Goal: Task Accomplishment & Management: Complete application form

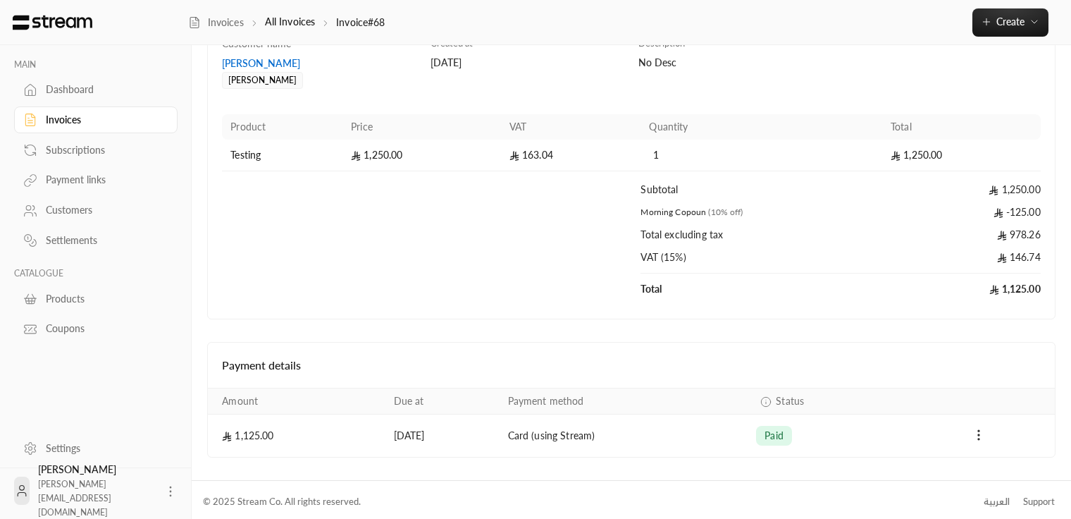
scroll to position [140, 0]
click at [784, 435] on span "paid" at bounding box center [774, 433] width 19 height 14
click at [986, 426] on button "Payments" at bounding box center [979, 433] width 17 height 17
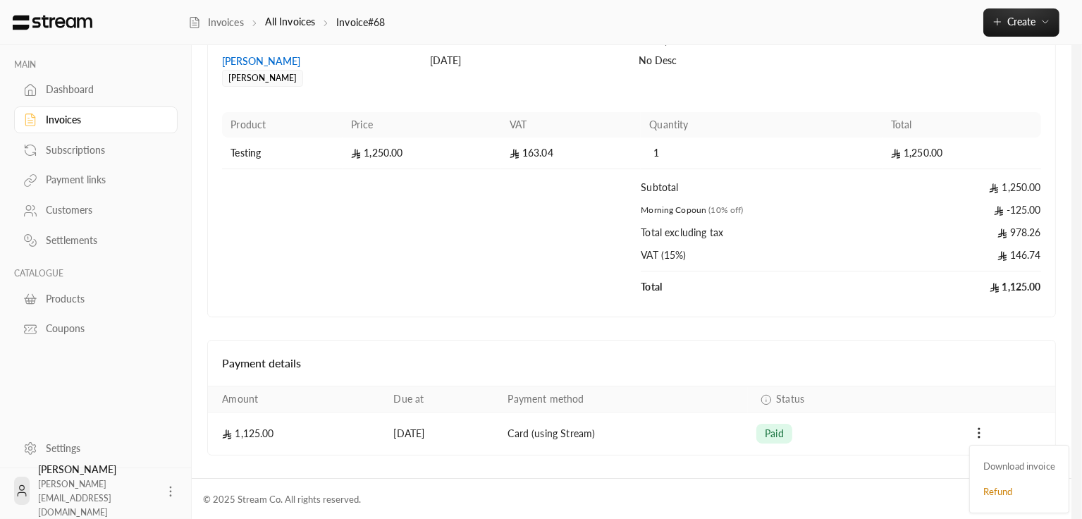
click at [930, 417] on div at bounding box center [541, 259] width 1082 height 519
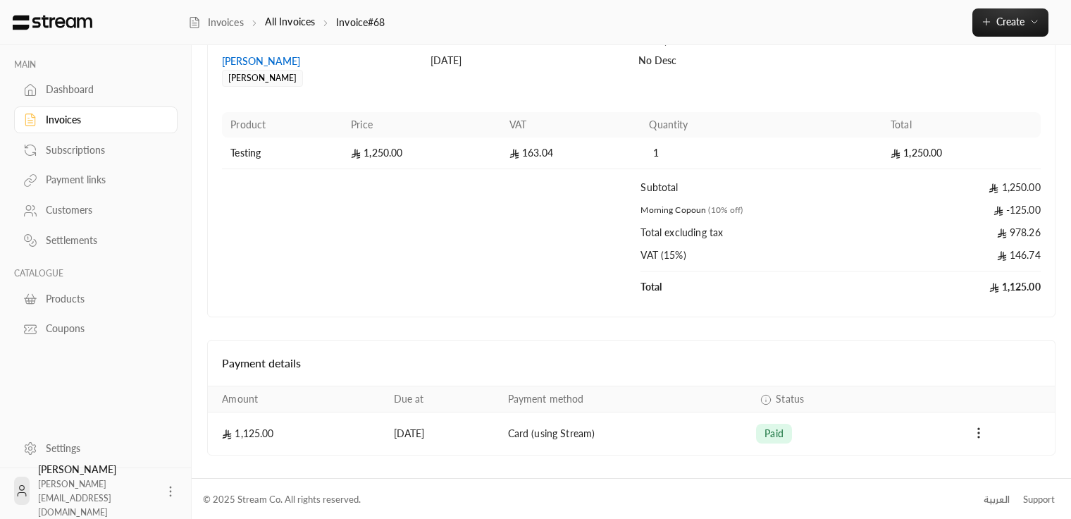
click at [769, 316] on div "Details Customer name Rashad ali Mohammed Created at 11/09/2025 Description No …" at bounding box center [631, 220] width 835 height 472
click at [656, 208] on td "Morning Copoun (10% off)" at bounding box center [762, 214] width 242 height 23
click at [683, 209] on td "Morning Copoun (10% off)" at bounding box center [762, 214] width 242 height 23
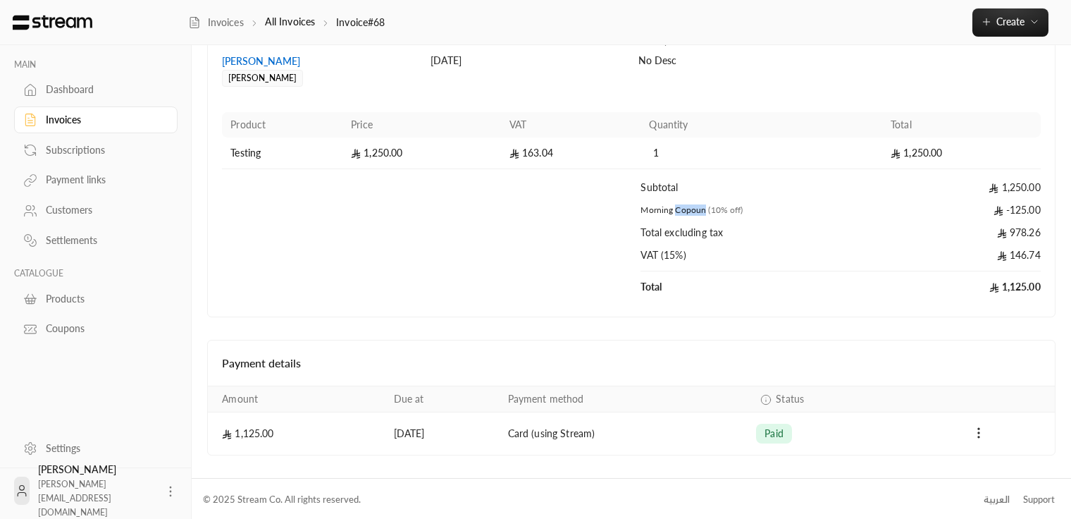
scroll to position [0, 0]
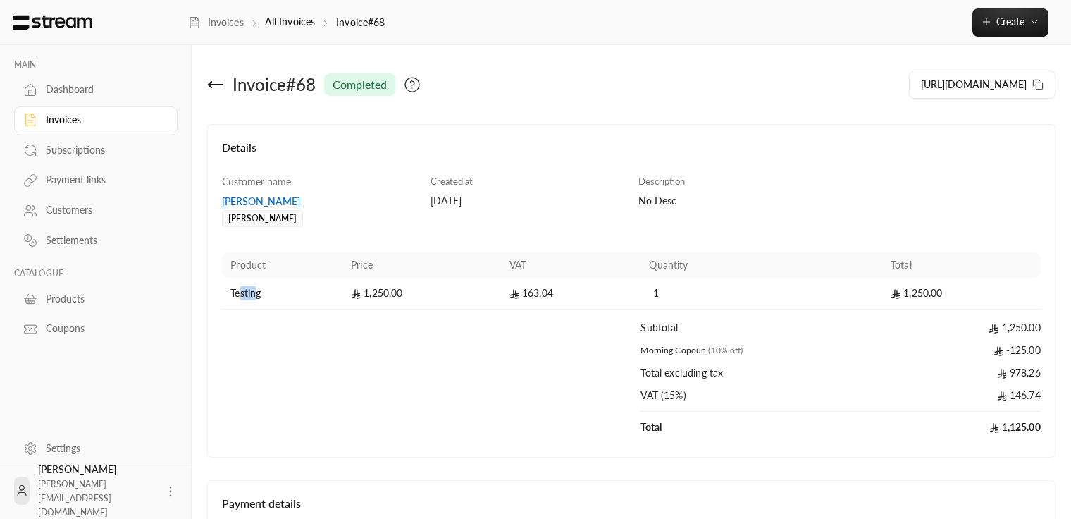
drag, startPoint x: 242, startPoint y: 293, endPoint x: 256, endPoint y: 291, distance: 14.3
click at [256, 291] on td "Testing" at bounding box center [282, 294] width 121 height 32
click at [265, 293] on td "Testing" at bounding box center [282, 294] width 121 height 32
drag, startPoint x: 265, startPoint y: 293, endPoint x: 223, endPoint y: 278, distance: 44.8
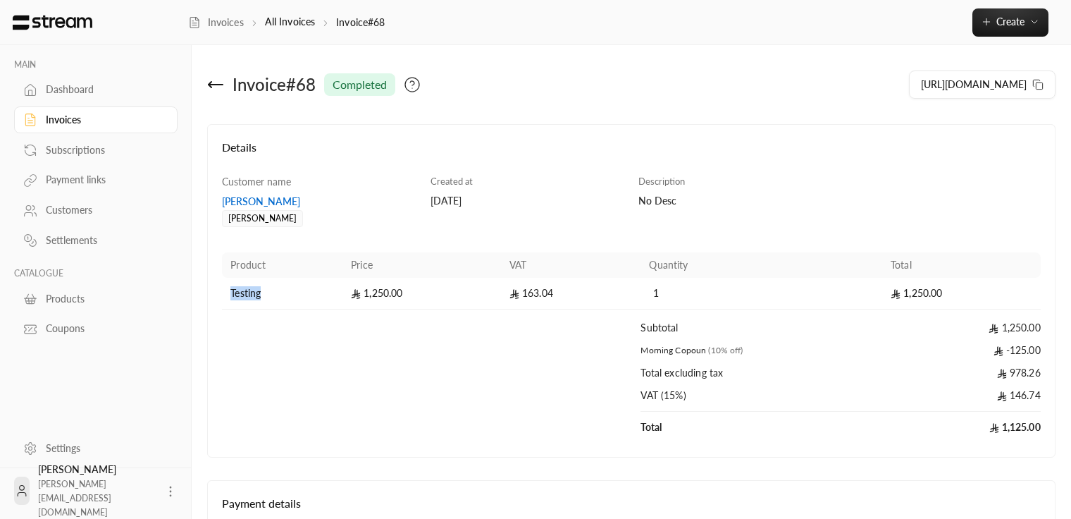
click at [223, 278] on td "Testing" at bounding box center [282, 294] width 121 height 32
click at [262, 326] on td "Products" at bounding box center [431, 326] width 419 height 34
click at [56, 300] on div "Products" at bounding box center [103, 299] width 114 height 14
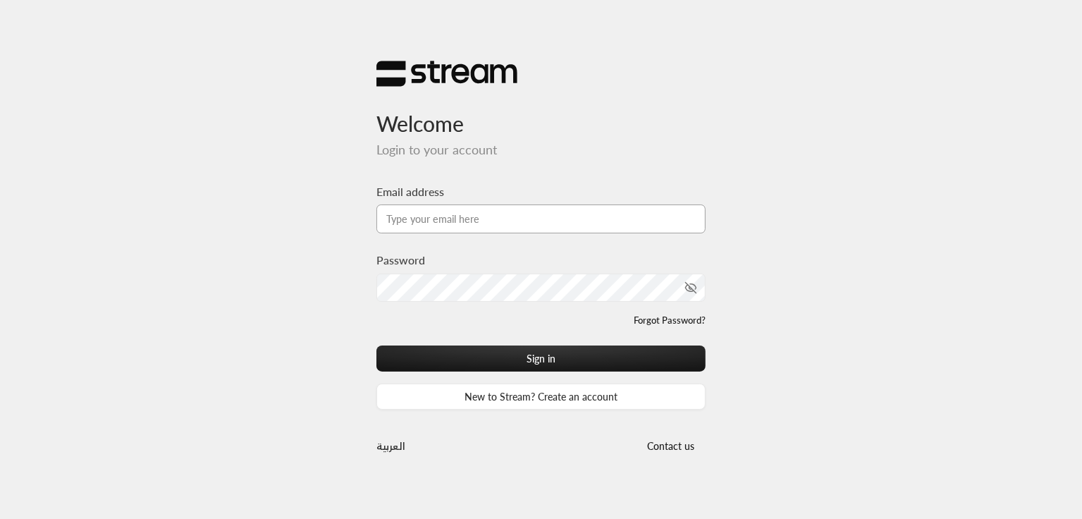
type input "[PERSON_NAME][EMAIL_ADDRESS][DOMAIN_NAME]"
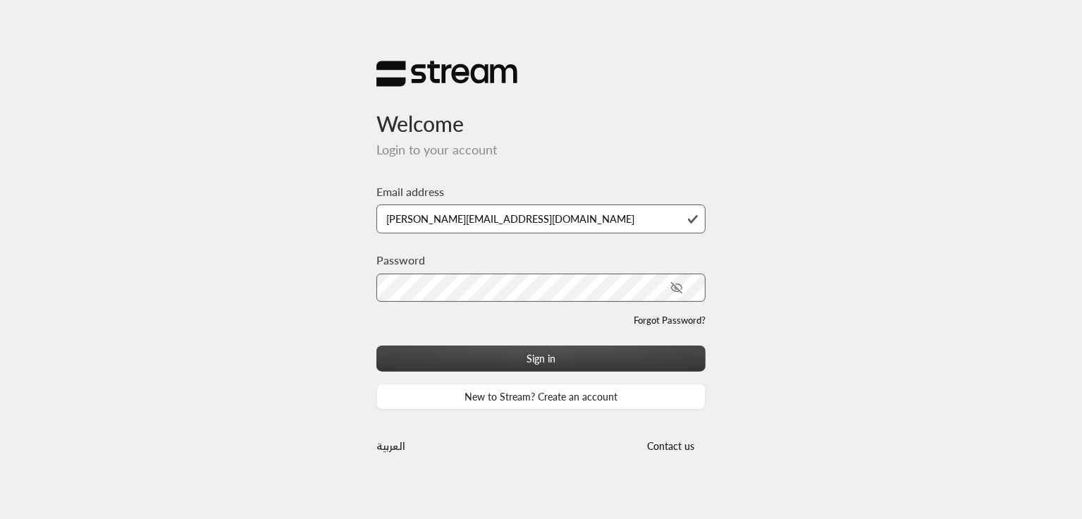
click at [486, 359] on button "Sign in" at bounding box center [541, 358] width 330 height 26
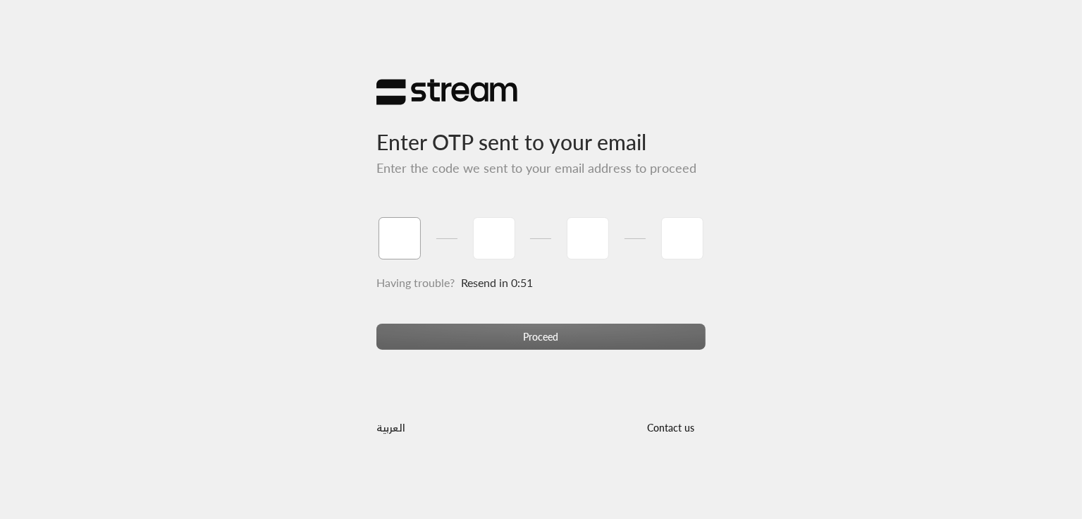
type input "1"
type input "2"
type input "3"
type input "4"
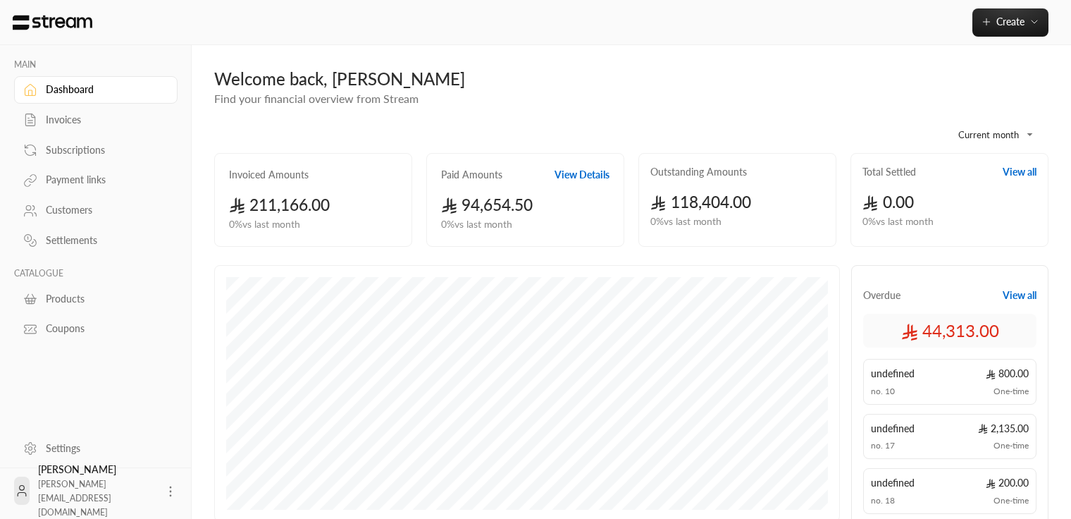
click at [48, 127] on link "Invoices" at bounding box center [96, 119] width 164 height 27
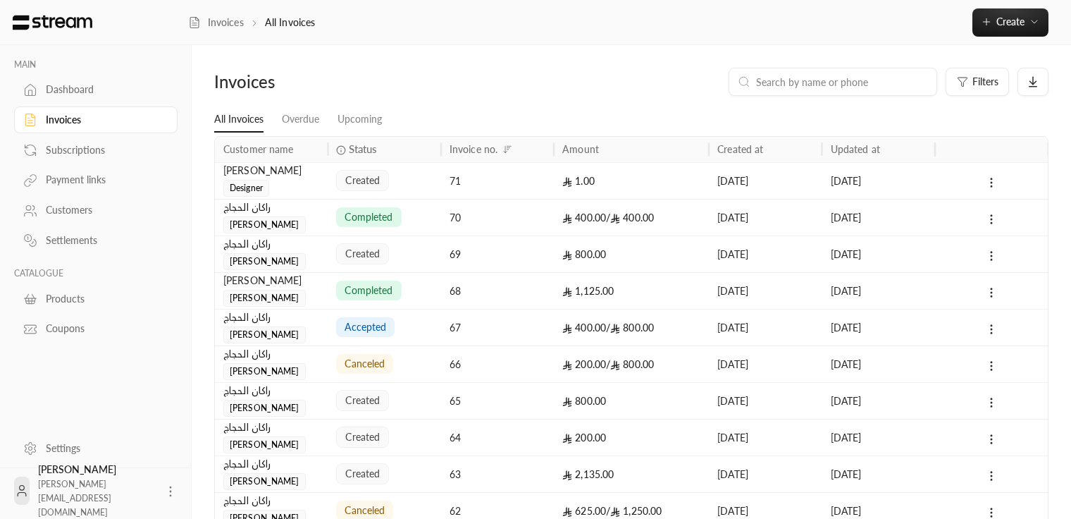
click at [64, 304] on div "Products" at bounding box center [103, 299] width 114 height 14
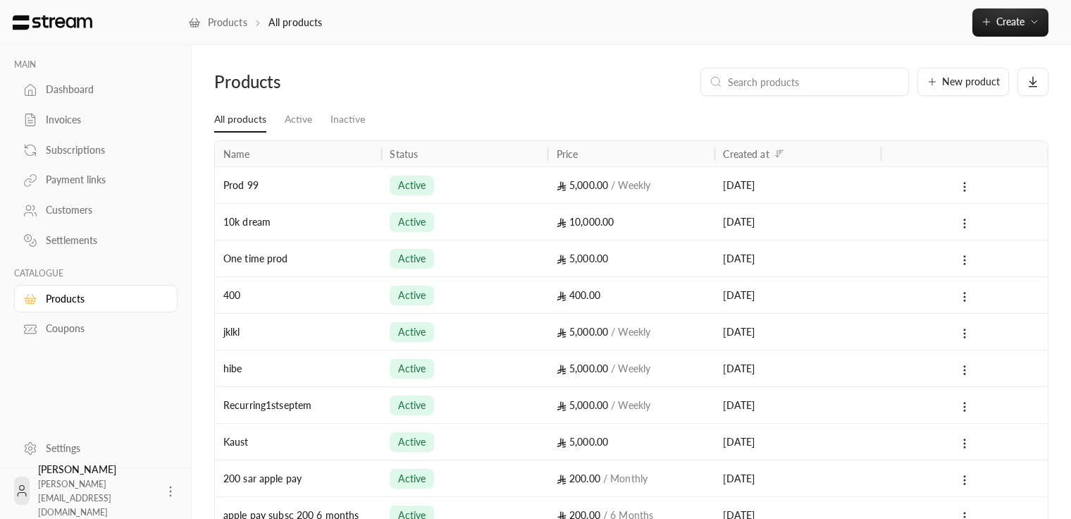
click at [773, 87] on input at bounding box center [814, 82] width 172 height 16
type input "testing"
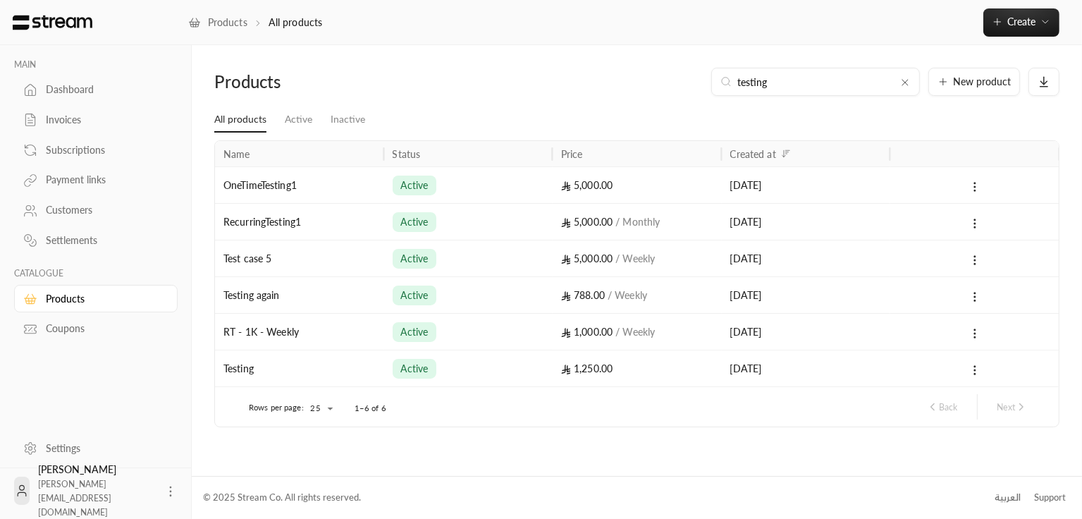
click at [509, 364] on div "active" at bounding box center [469, 368] width 152 height 36
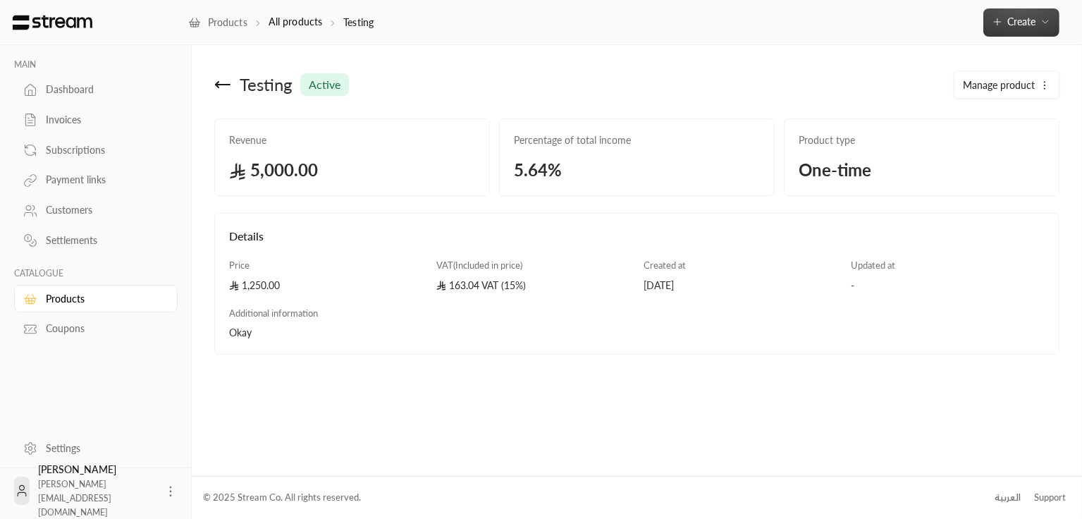
click at [1023, 19] on span "Create" at bounding box center [1021, 22] width 28 height 12
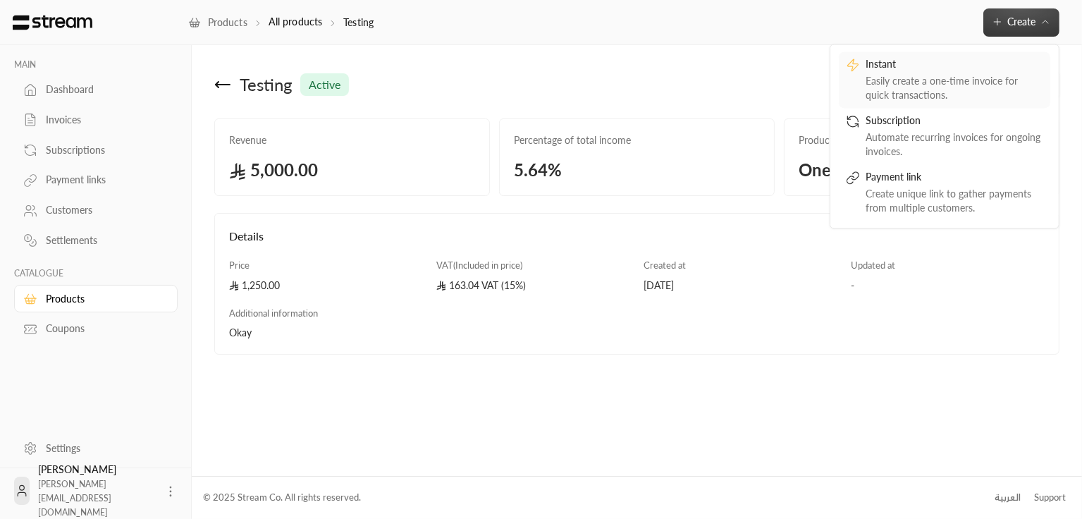
click at [919, 74] on div "Easily create a one-time invoice for quick transactions." at bounding box center [955, 88] width 178 height 28
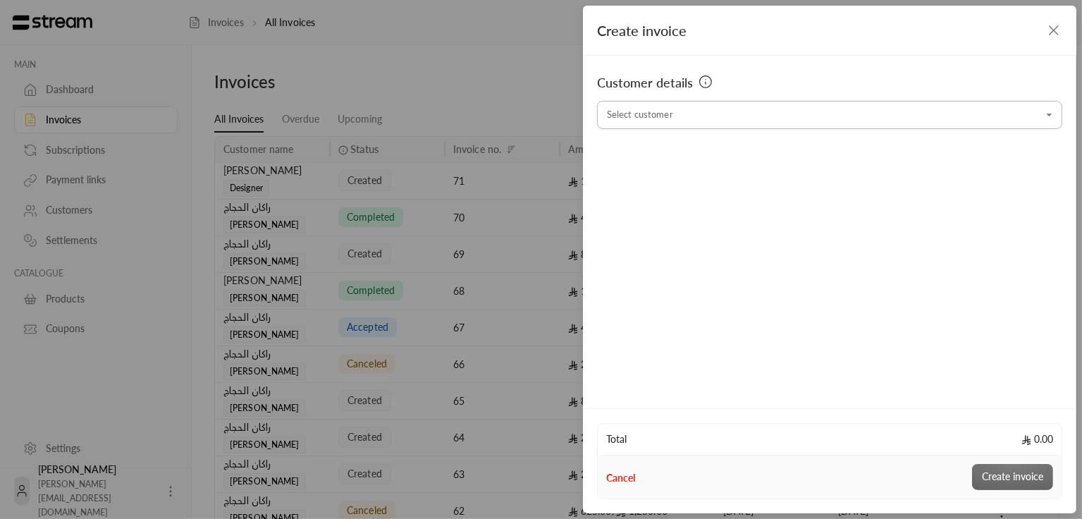
click at [672, 115] on input "Select customer" at bounding box center [829, 115] width 465 height 25
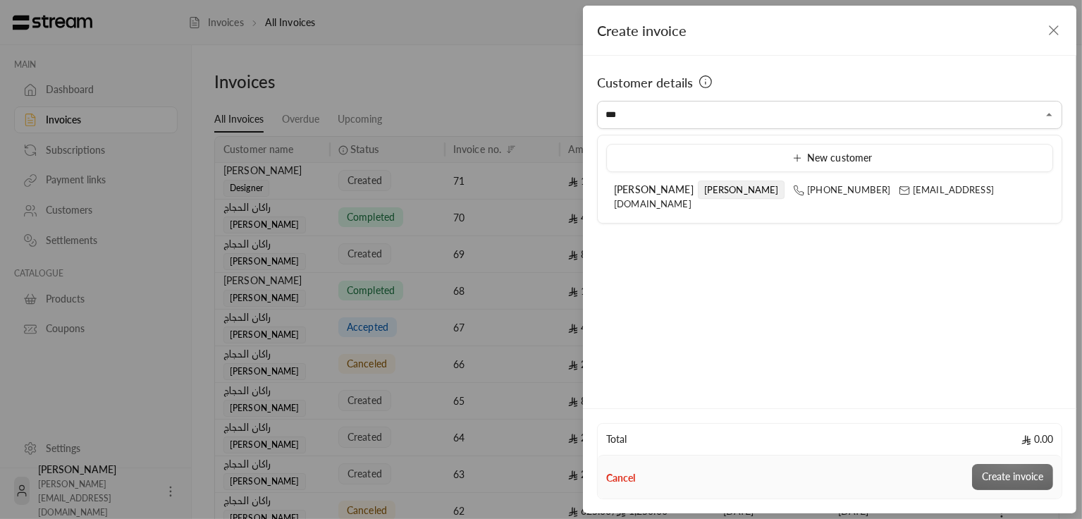
click at [636, 206] on ul "New customer [PERSON_NAME] [PERSON_NAME] [PHONE_NUMBER] [EMAIL_ADDRESS][DOMAIN_…" at bounding box center [830, 178] width 464 height 87
click at [630, 194] on span "[PERSON_NAME]" at bounding box center [654, 189] width 80 height 12
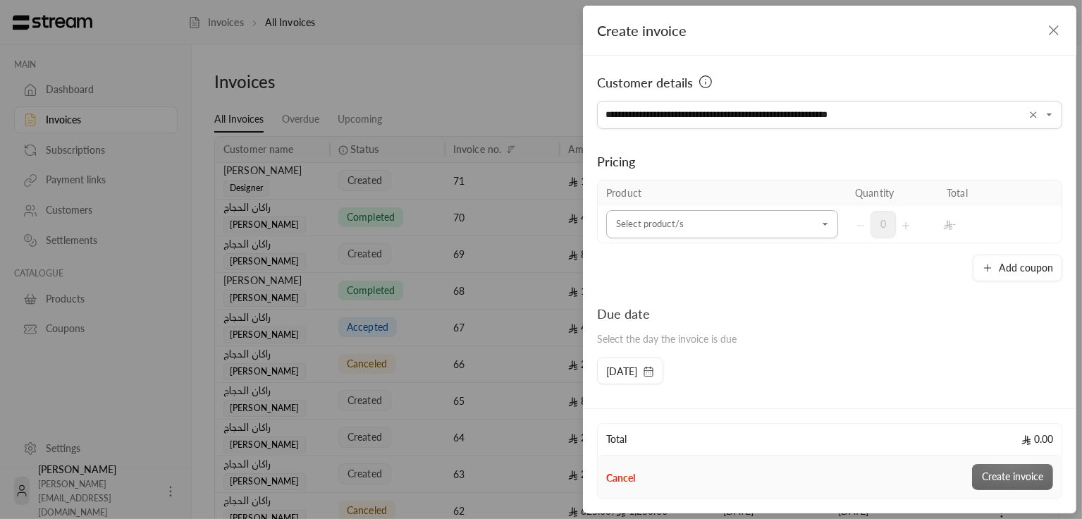
type input "**********"
click at [627, 228] on input "Select customer" at bounding box center [722, 224] width 232 height 25
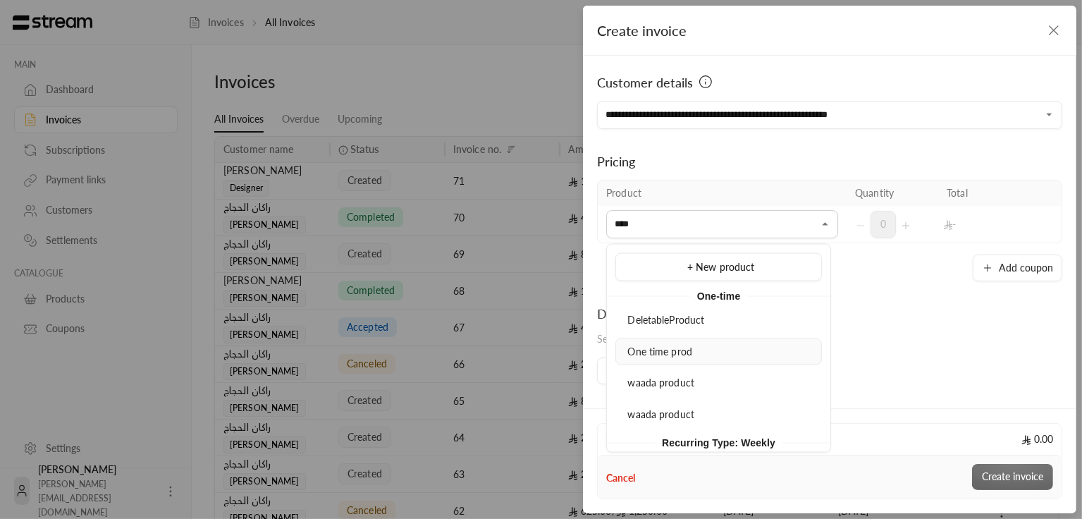
click at [654, 351] on span "One time prod" at bounding box center [660, 351] width 65 height 12
type input "****"
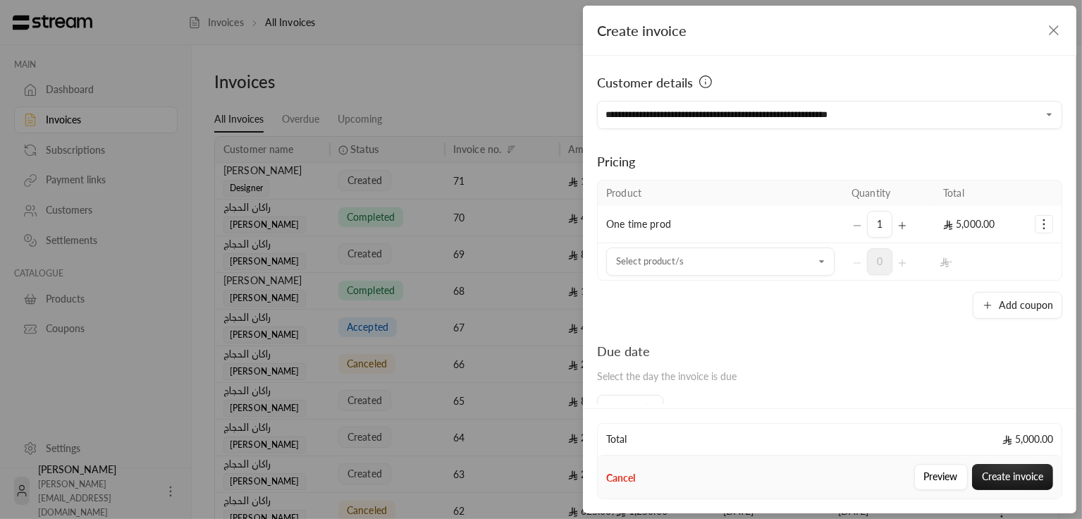
scroll to position [56, 0]
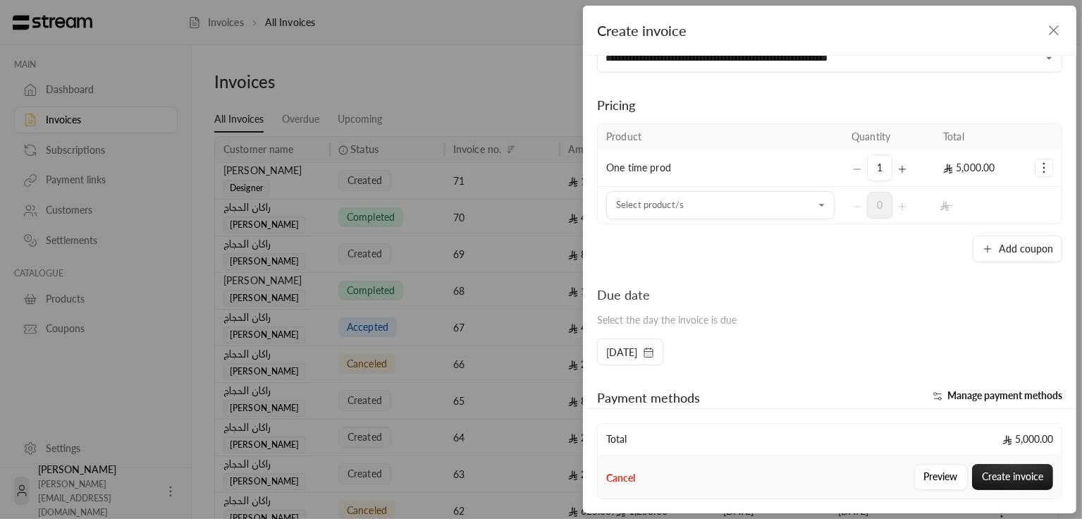
click at [1005, 230] on div "Product Quantity Total One time prod 1 5,000.00 Select product/s Select product…" at bounding box center [829, 192] width 465 height 139
click at [994, 240] on button "Add coupon" at bounding box center [1018, 248] width 90 height 27
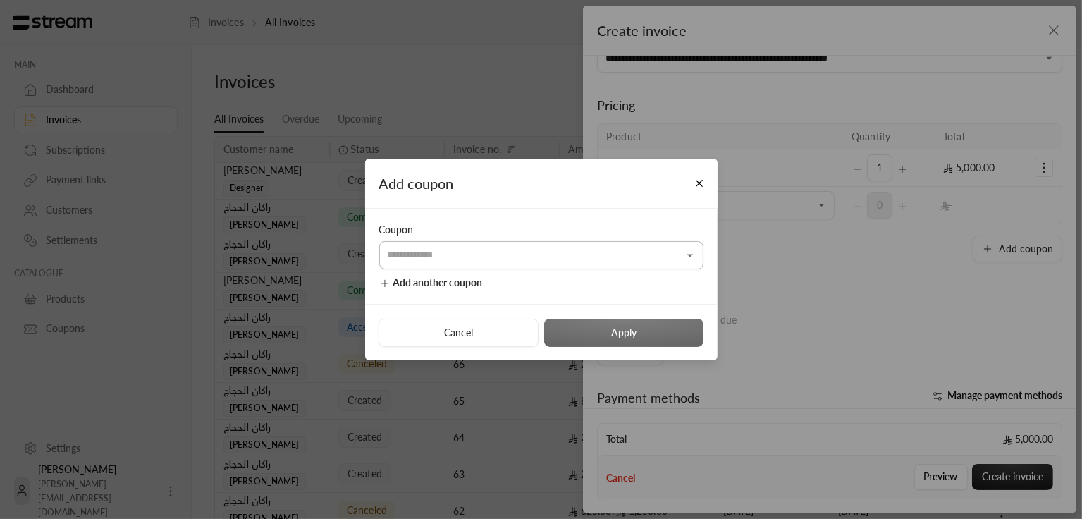
click at [515, 263] on input "Select customer" at bounding box center [541, 255] width 324 height 25
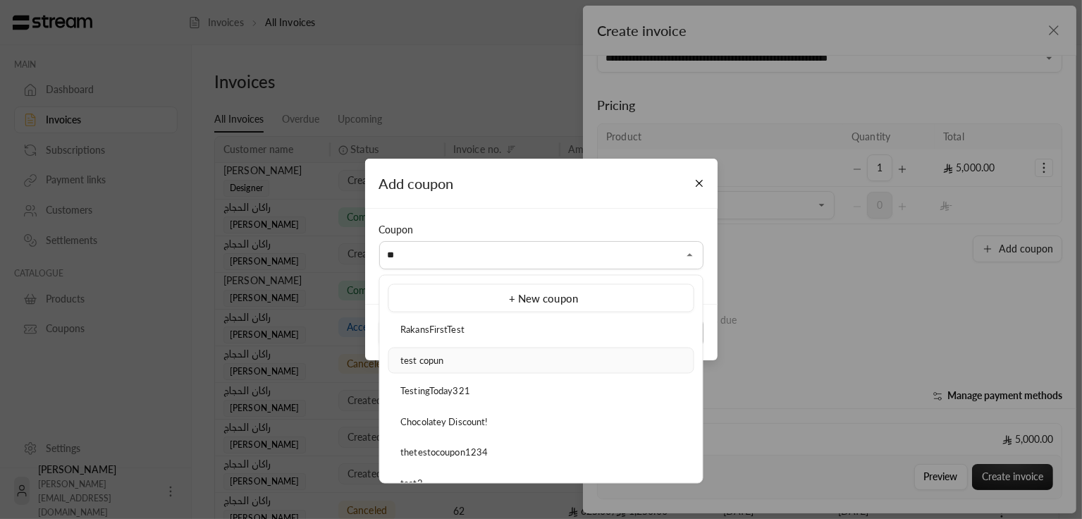
click at [438, 363] on span "test copun" at bounding box center [421, 359] width 43 height 11
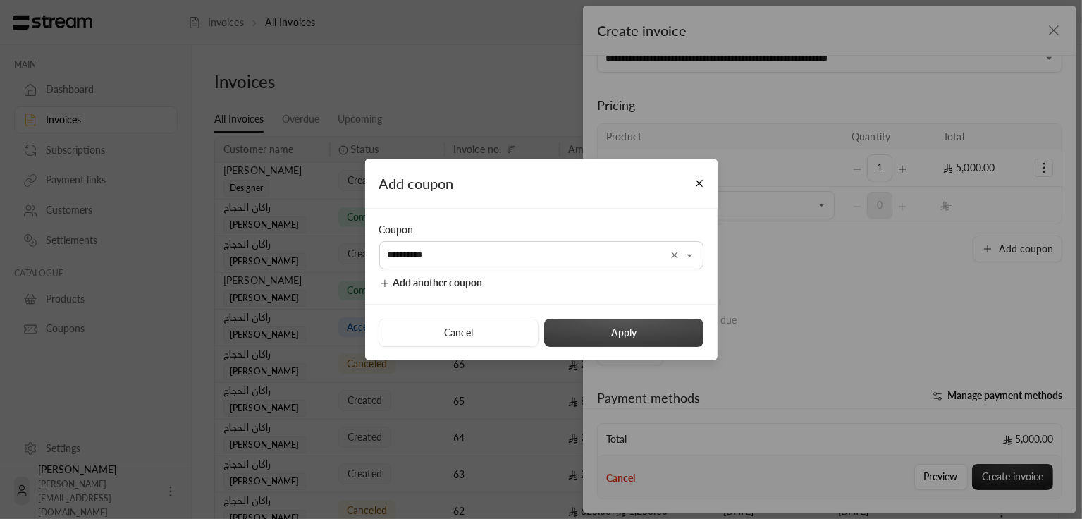
type input "**********"
click at [586, 327] on button "Apply" at bounding box center [623, 333] width 159 height 28
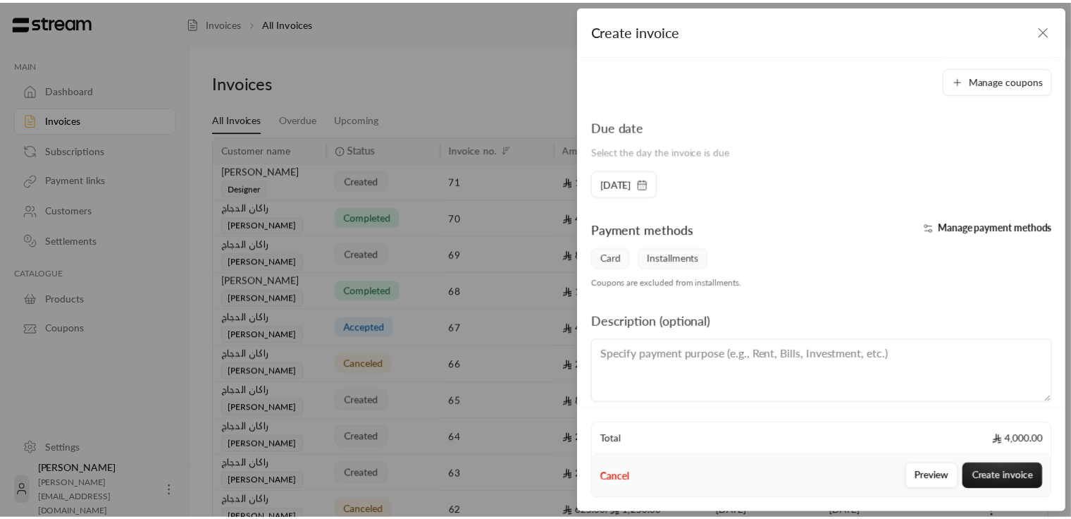
scroll to position [273, 0]
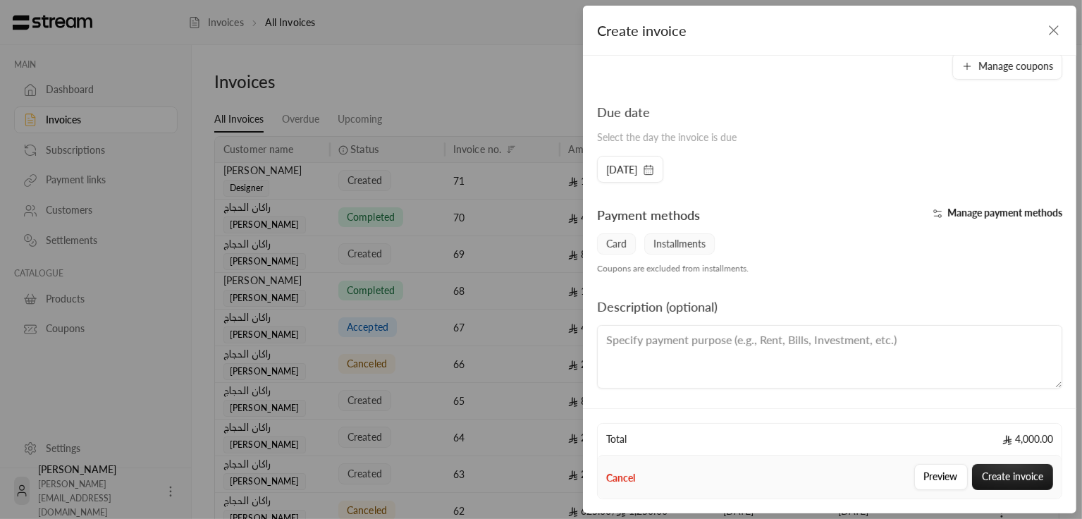
click at [806, 357] on textarea at bounding box center [829, 356] width 465 height 63
type textarea "Test desc"
click at [937, 480] on button "Preview" at bounding box center [941, 477] width 54 height 26
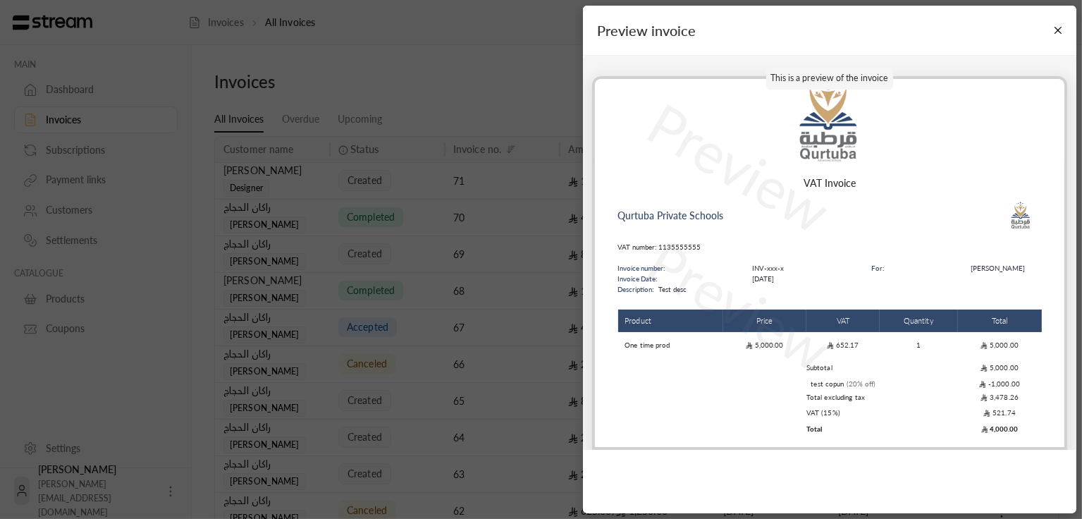
click at [1029, 63] on div "This is a preview of the invoice Preview Preview VAT Invoice Qurtuba Private Sc…" at bounding box center [829, 253] width 493 height 394
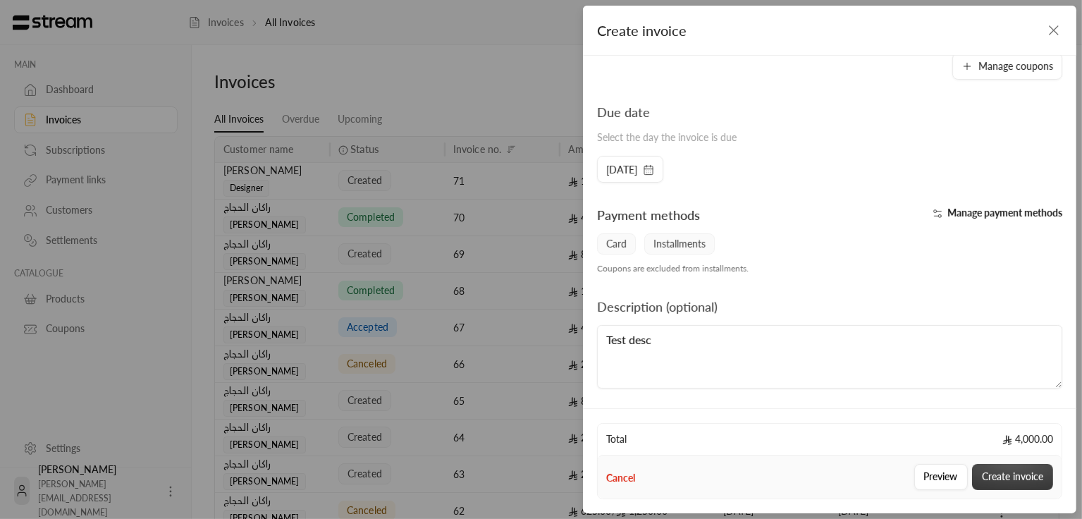
click at [1016, 478] on button "Create invoice" at bounding box center [1012, 477] width 81 height 26
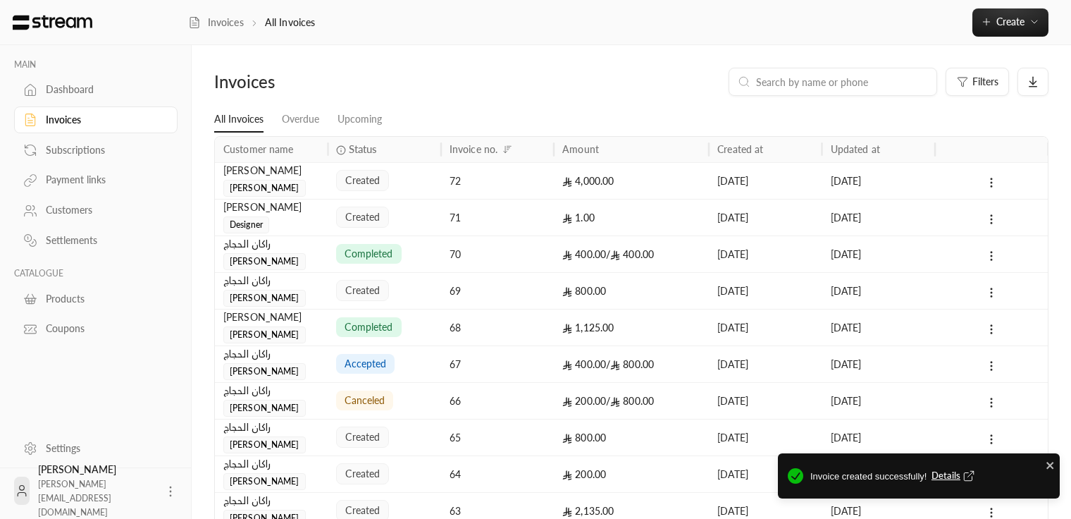
click at [941, 480] on span "Details" at bounding box center [955, 476] width 47 height 14
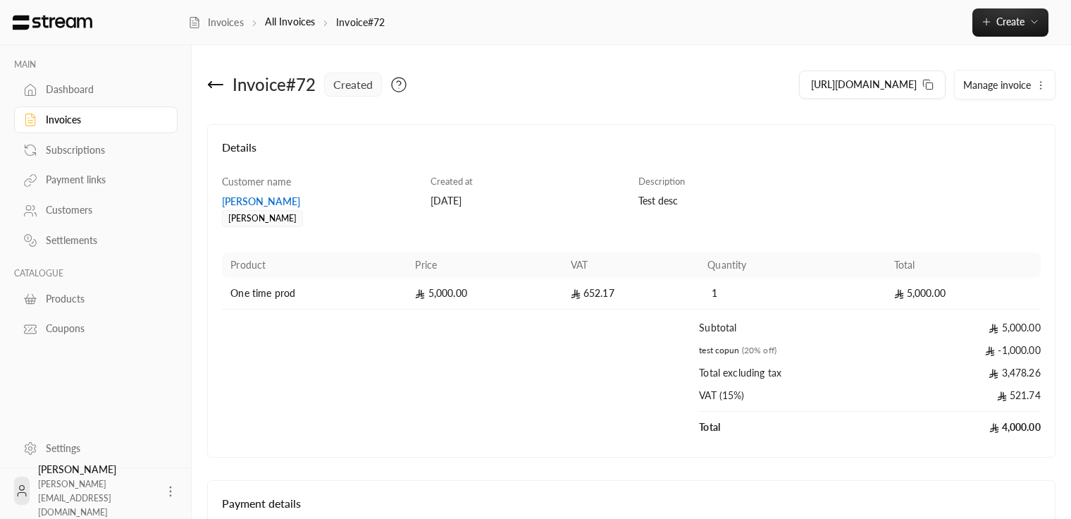
click at [465, 59] on div "Invoice # 72 created [URL][DOMAIN_NAME] Manage invoice Details Customer name [P…" at bounding box center [632, 332] width 880 height 574
